Goal: Navigation & Orientation: Understand site structure

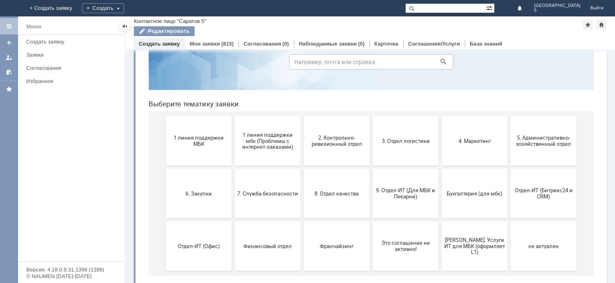
scroll to position [52, 0]
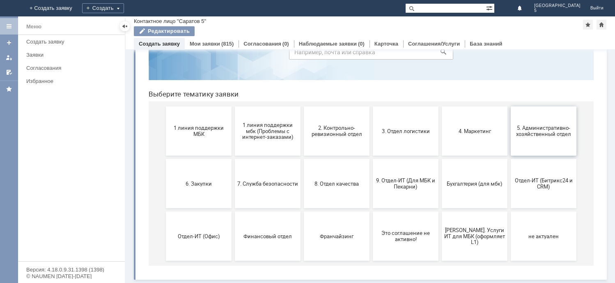
click at [537, 139] on button "5. Административно-хозяйственный отдел" at bounding box center [544, 130] width 66 height 49
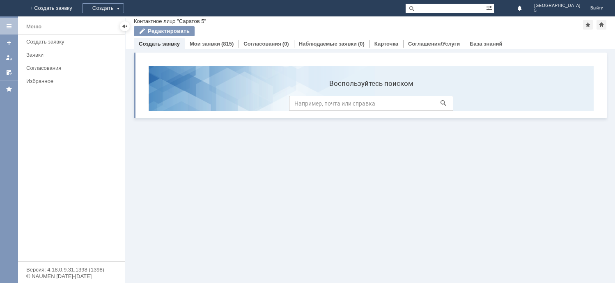
scroll to position [0, 0]
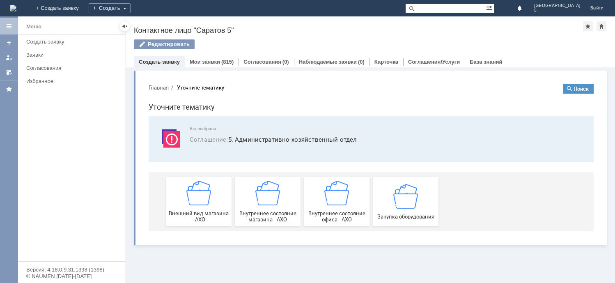
click at [158, 88] on button "Главная" at bounding box center [159, 87] width 20 height 7
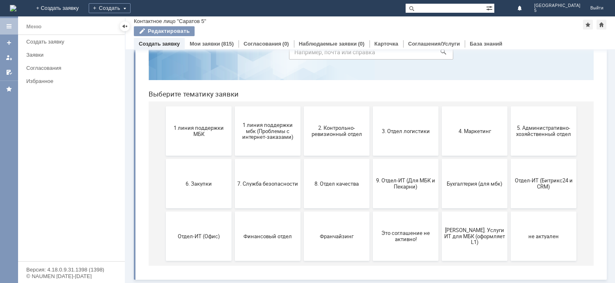
scroll to position [52, 0]
click at [202, 190] on button "6. Закупки" at bounding box center [199, 183] width 66 height 49
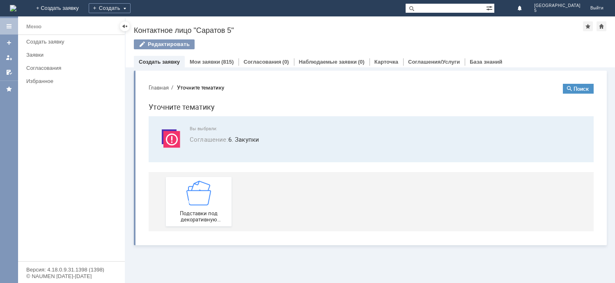
scroll to position [0, 0]
click at [159, 89] on button "Главная" at bounding box center [159, 87] width 20 height 7
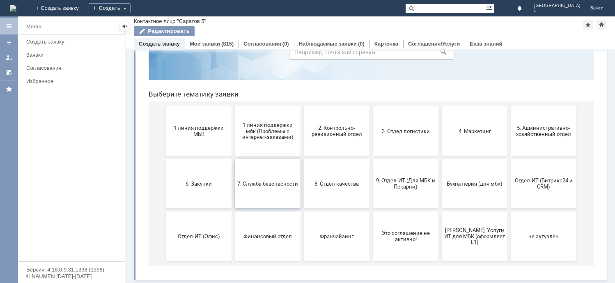
scroll to position [52, 0]
click at [474, 244] on button "[PERSON_NAME]. Услуги ИТ для МБК (оформляет L1)" at bounding box center [475, 236] width 66 height 49
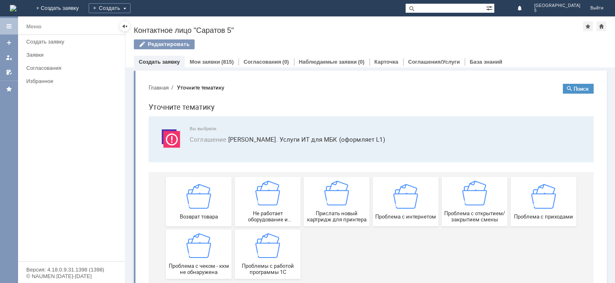
click at [156, 89] on button "Главная" at bounding box center [159, 87] width 20 height 7
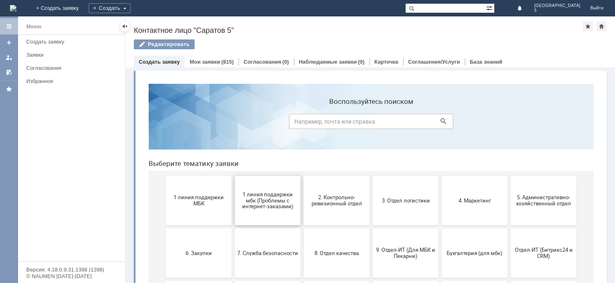
click at [263, 204] on span "1 линия поддержки мбк (Проблемы с интернет-заказами)" at bounding box center [267, 200] width 61 height 18
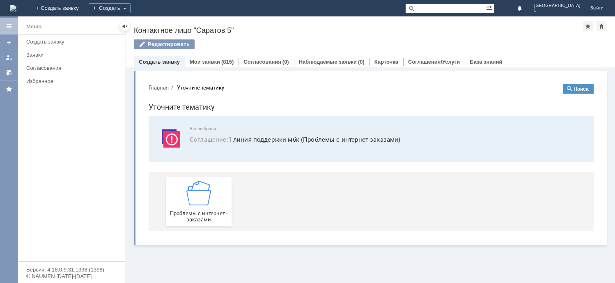
click at [166, 87] on button "Главная" at bounding box center [159, 87] width 20 height 7
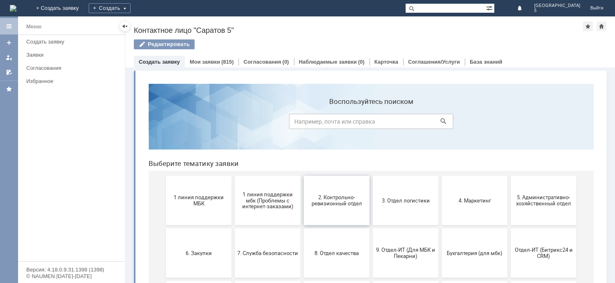
click at [344, 198] on span "2. Контрольно-ревизионный отдел" at bounding box center [336, 200] width 61 height 12
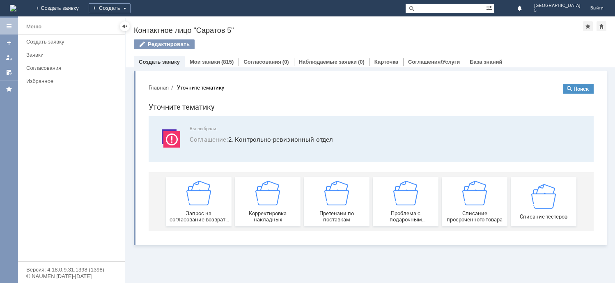
click at [158, 87] on button "Главная" at bounding box center [159, 87] width 20 height 7
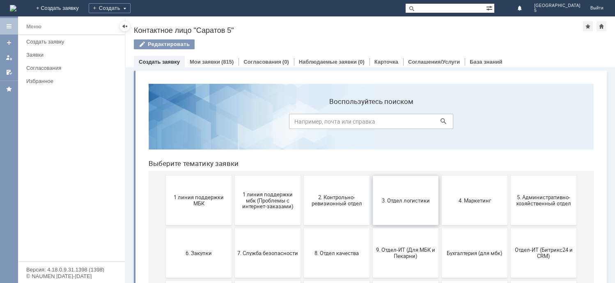
click at [418, 211] on button "3. Отдел логистики" at bounding box center [406, 200] width 66 height 49
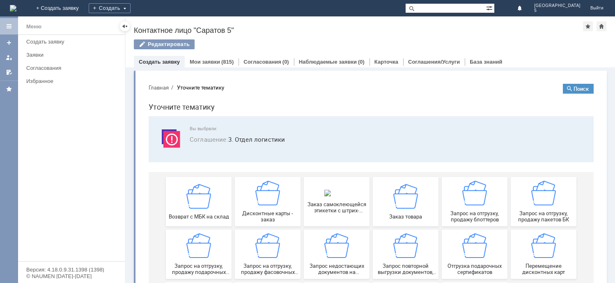
click at [159, 86] on button "Главная" at bounding box center [159, 87] width 20 height 7
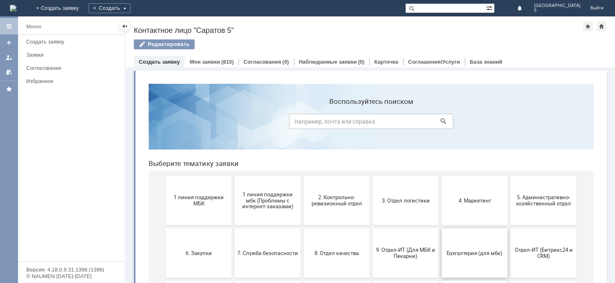
click at [469, 246] on button "Бухгалтерия (для мбк)" at bounding box center [475, 252] width 66 height 49
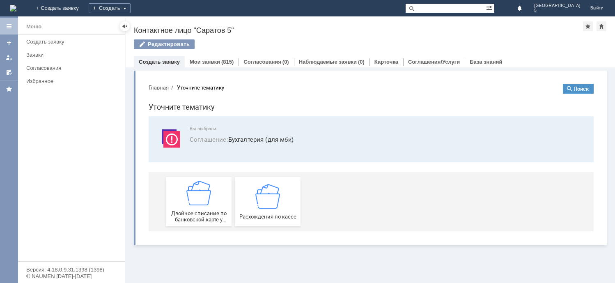
click at [155, 89] on button "Главная" at bounding box center [159, 87] width 20 height 7
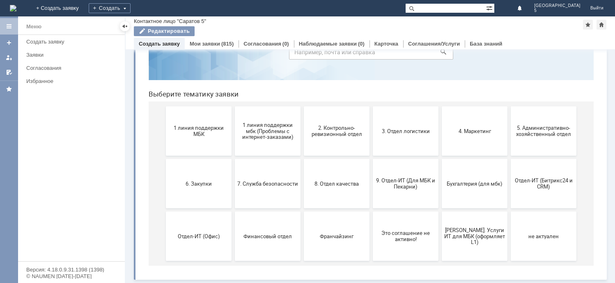
scroll to position [52, 0]
click at [281, 253] on button "Финансовый отдел" at bounding box center [268, 236] width 66 height 49
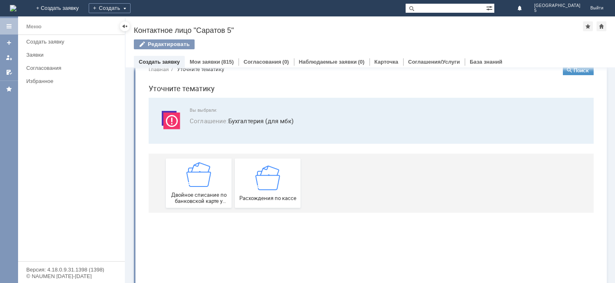
scroll to position [0, 0]
